Goal: Navigation & Orientation: Find specific page/section

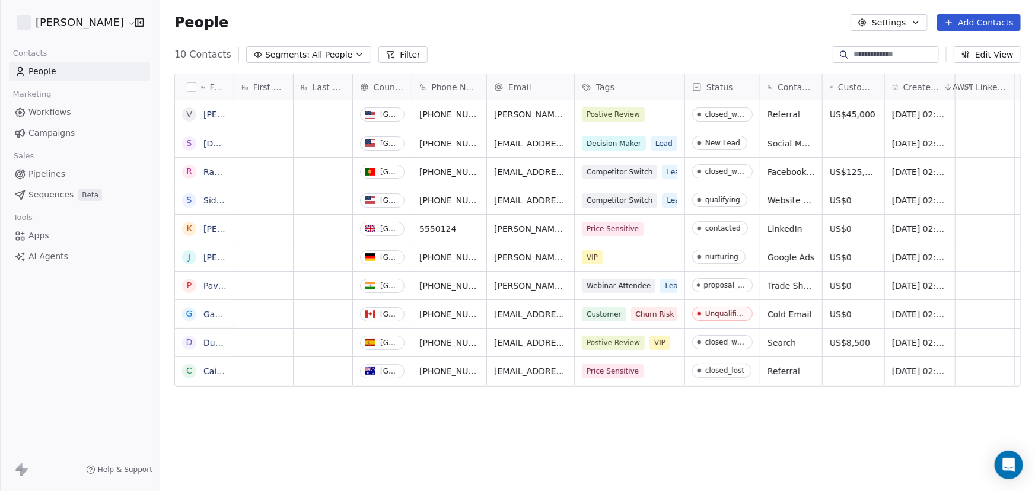
scroll to position [424, 867]
click at [49, 177] on span "Pipelines" at bounding box center [46, 174] width 37 height 12
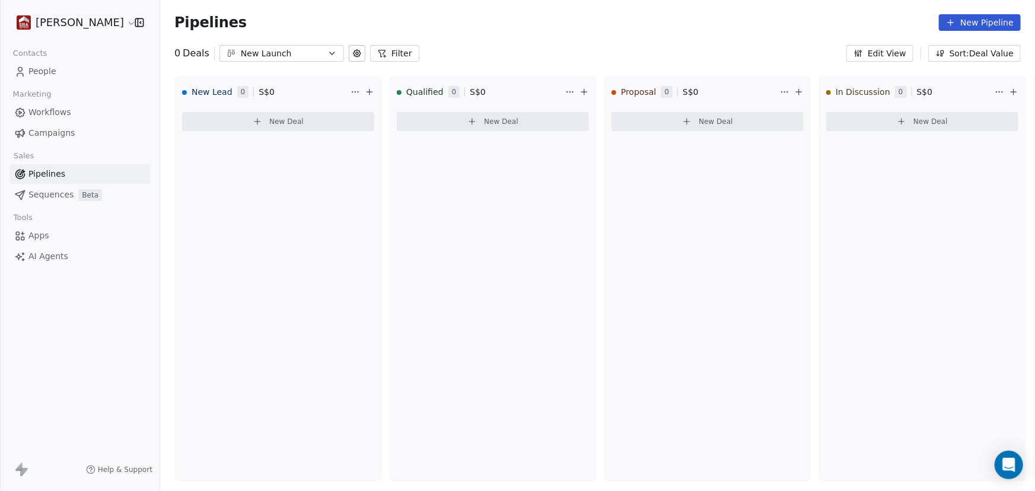
click at [54, 197] on span "Sequences" at bounding box center [50, 195] width 45 height 12
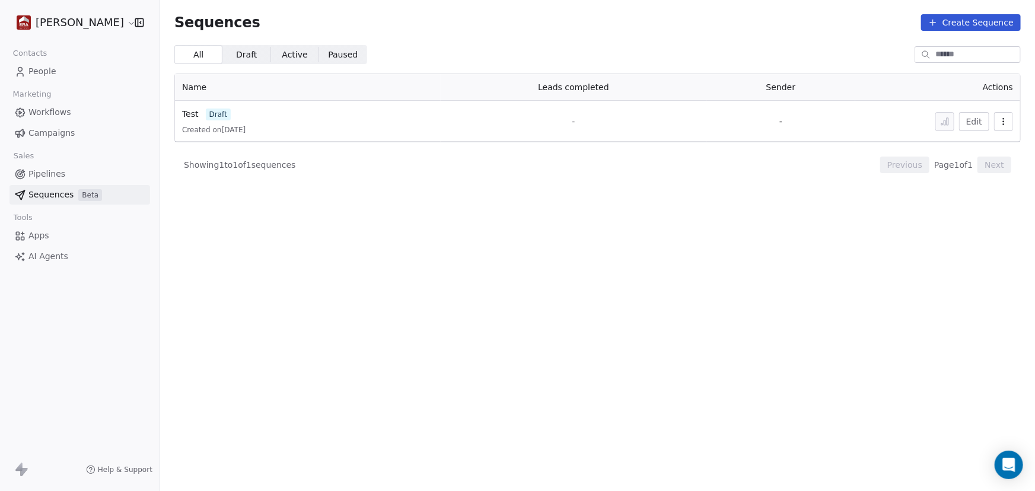
click at [32, 66] on span "People" at bounding box center [42, 71] width 28 height 12
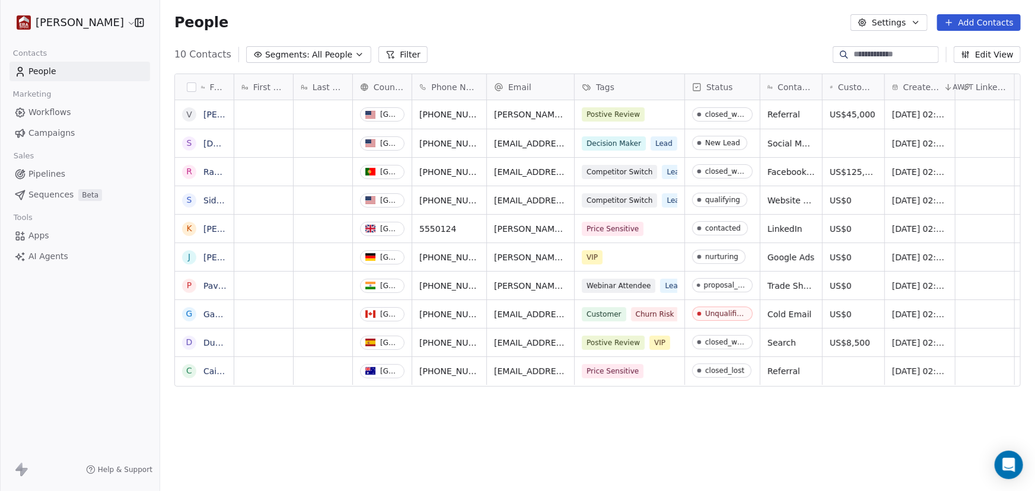
scroll to position [424, 867]
